Goal: Task Accomplishment & Management: Use online tool/utility

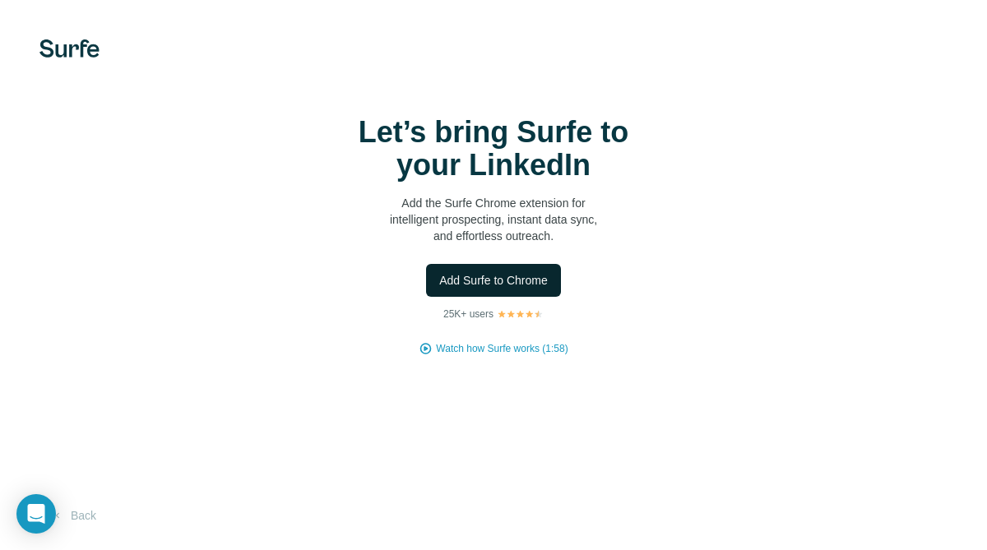
click at [496, 278] on span "Add Surfe to Chrome" at bounding box center [493, 280] width 109 height 16
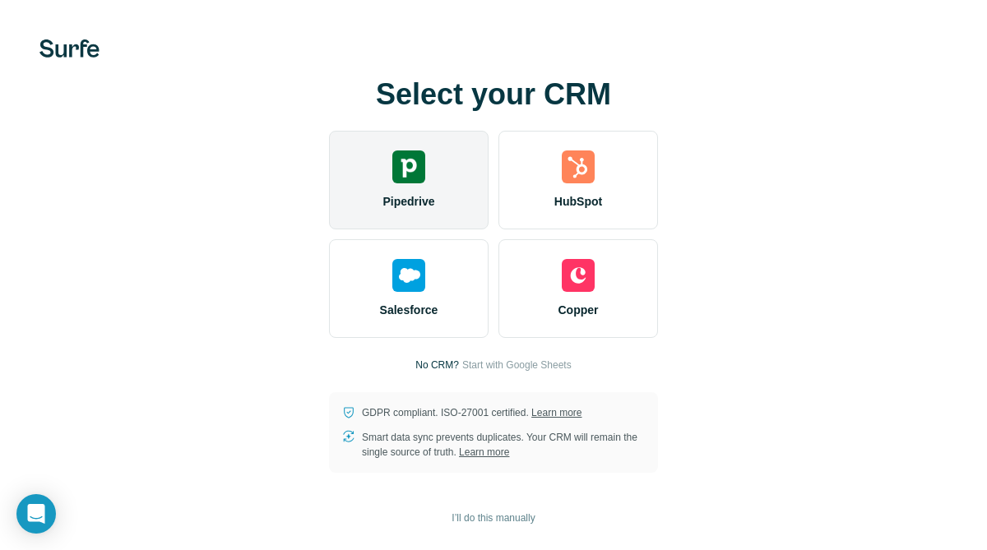
click at [410, 192] on div "Pipedrive" at bounding box center [409, 180] width 160 height 99
click at [406, 165] on img at bounding box center [408, 167] width 33 height 33
